Goal: Find contact information: Find contact information

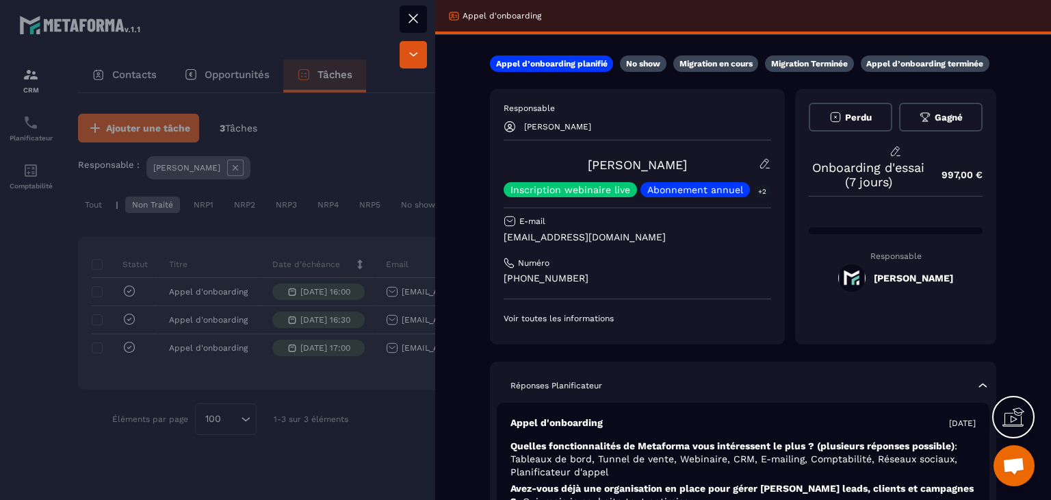
click at [400, 18] on button at bounding box center [413, 18] width 27 height 27
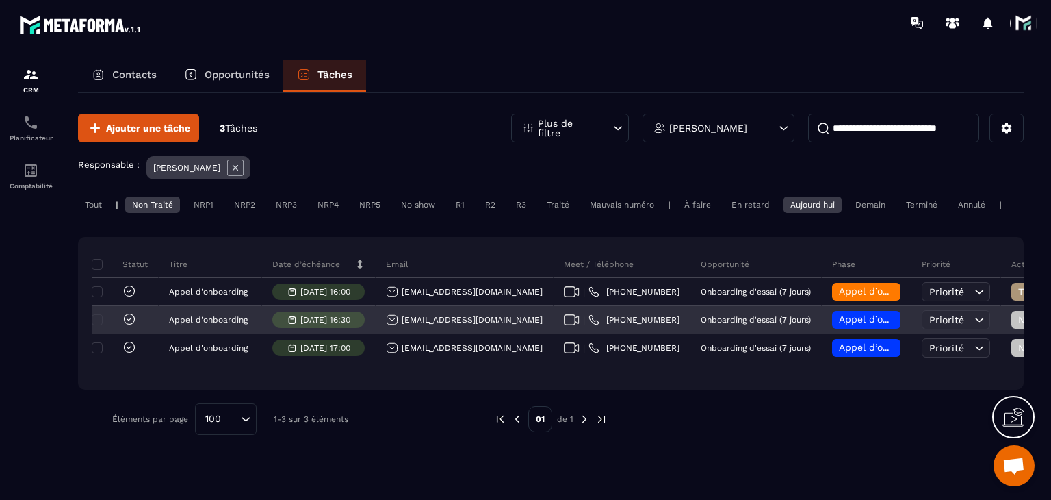
click at [564, 325] on icon at bounding box center [572, 319] width 16 height 11
click at [414, 326] on div "[EMAIL_ADDRESS][DOMAIN_NAME]" at bounding box center [464, 320] width 157 height 12
